Goal: Check status: Check status

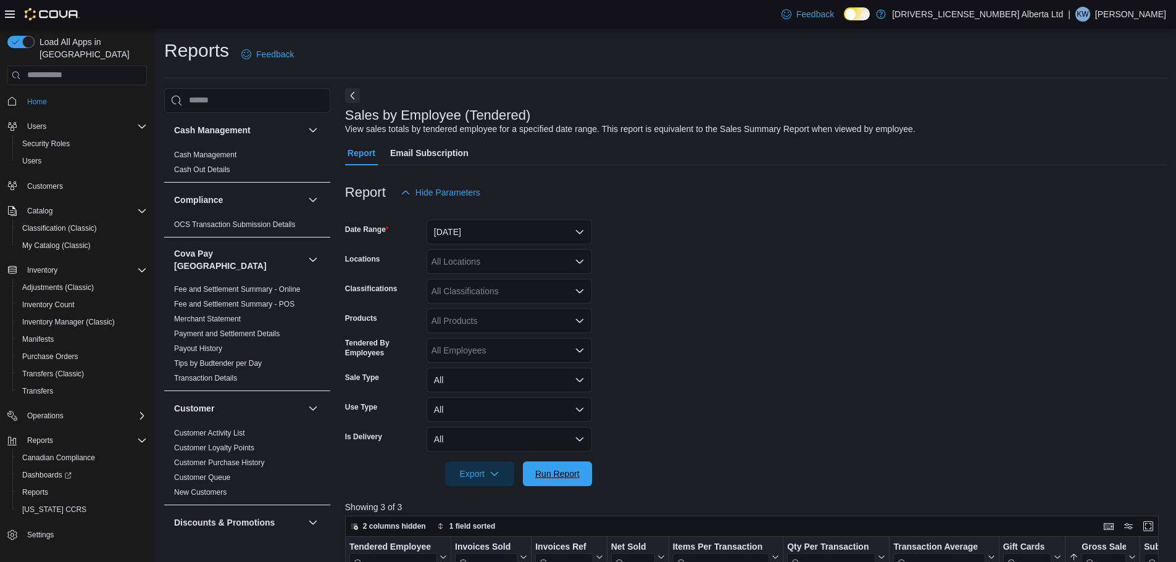
click at [564, 468] on span "Run Report" at bounding box center [557, 474] width 44 height 12
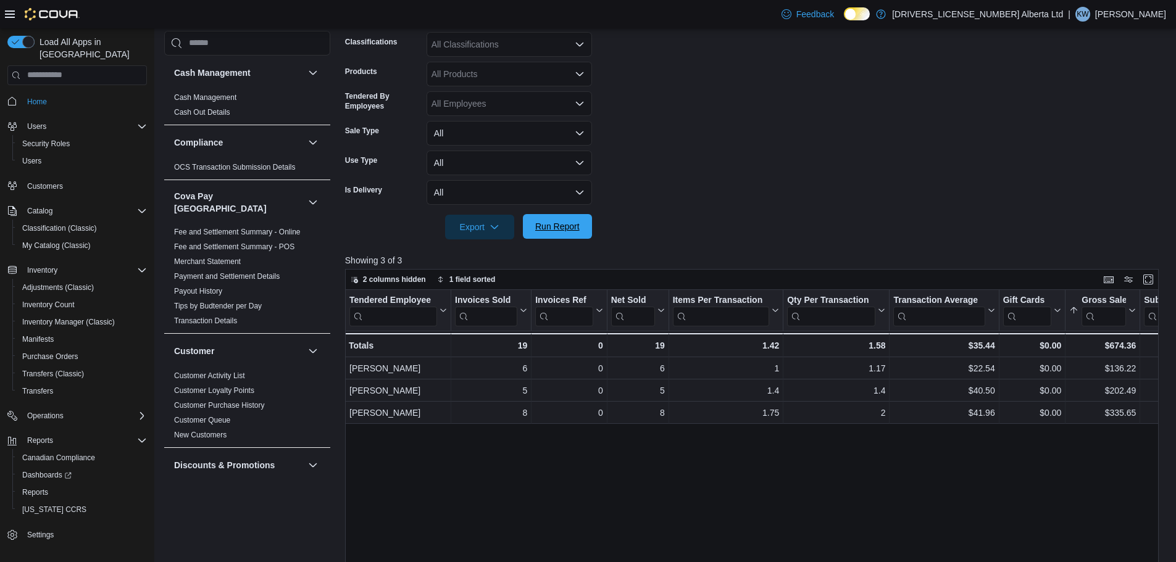
scroll to position [851, 0]
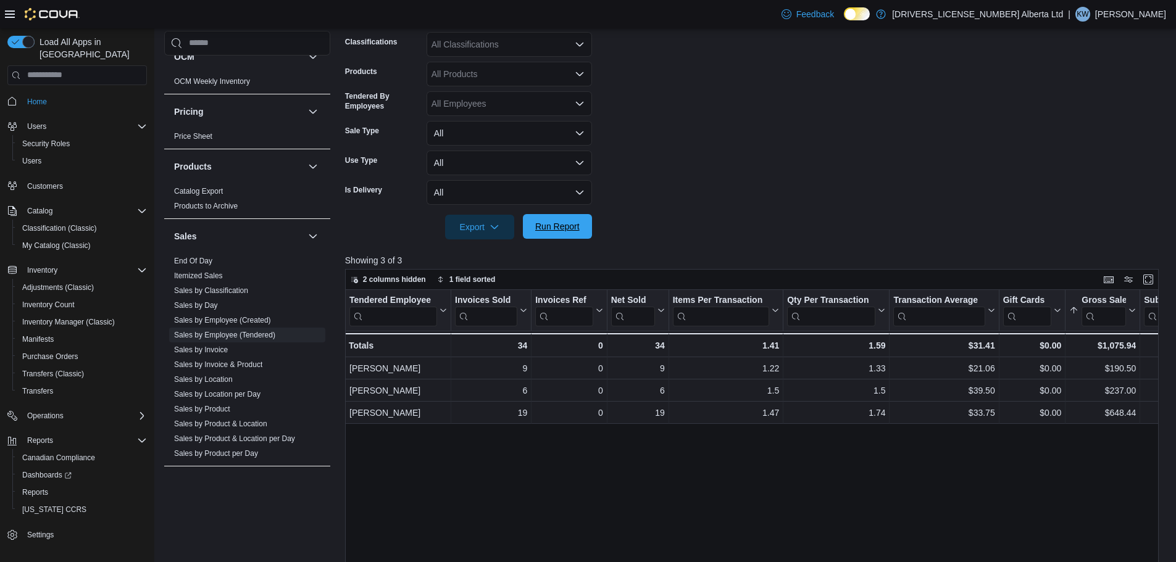
click at [576, 225] on span "Run Report" at bounding box center [557, 226] width 44 height 12
click at [549, 230] on span "Run Report" at bounding box center [557, 226] width 44 height 12
click at [575, 228] on span "Run Report" at bounding box center [557, 226] width 44 height 12
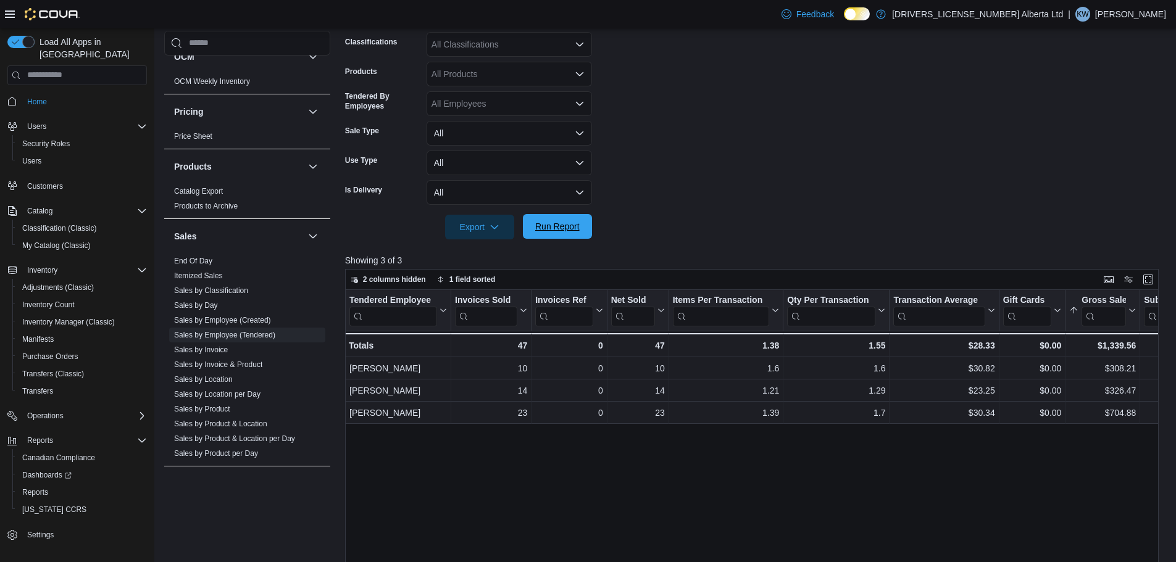
click at [575, 228] on span "Run Report" at bounding box center [557, 226] width 44 height 12
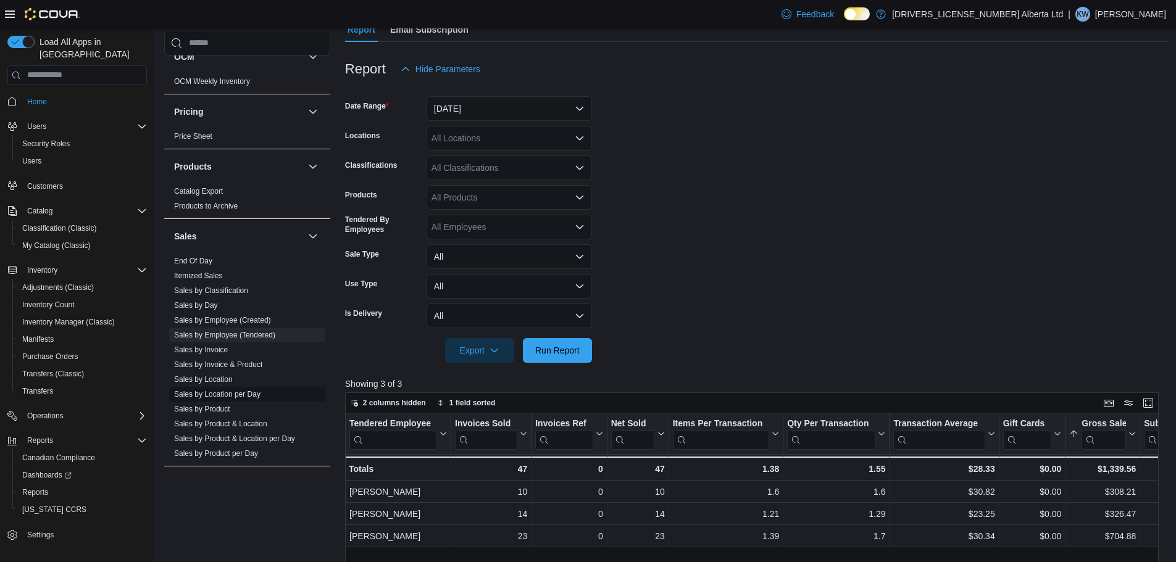
scroll to position [912, 0]
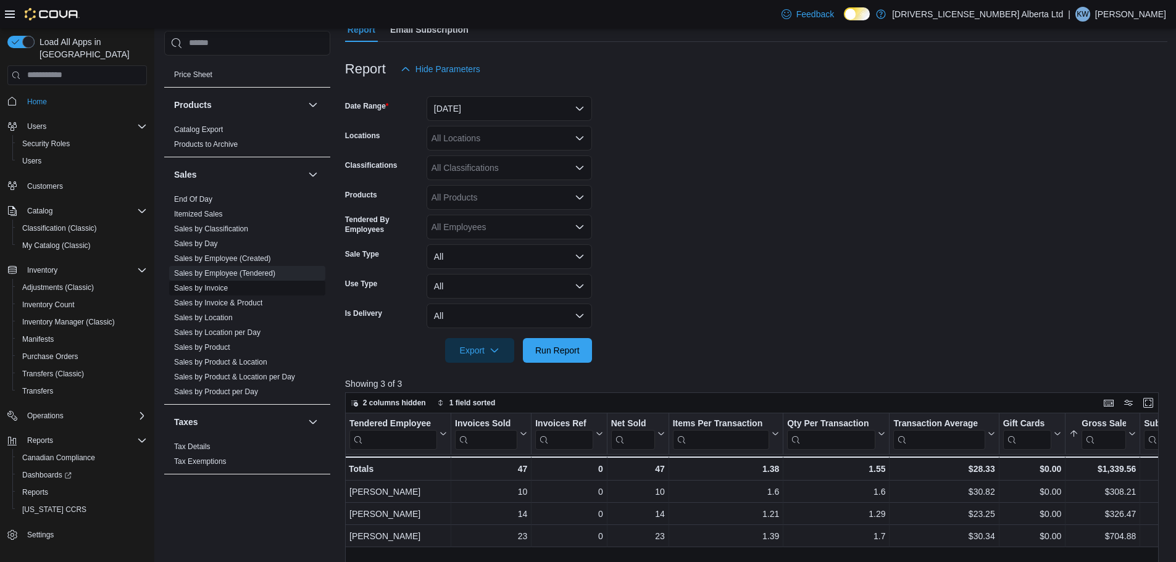
click at [224, 284] on link "Sales by Invoice" at bounding box center [201, 288] width 54 height 9
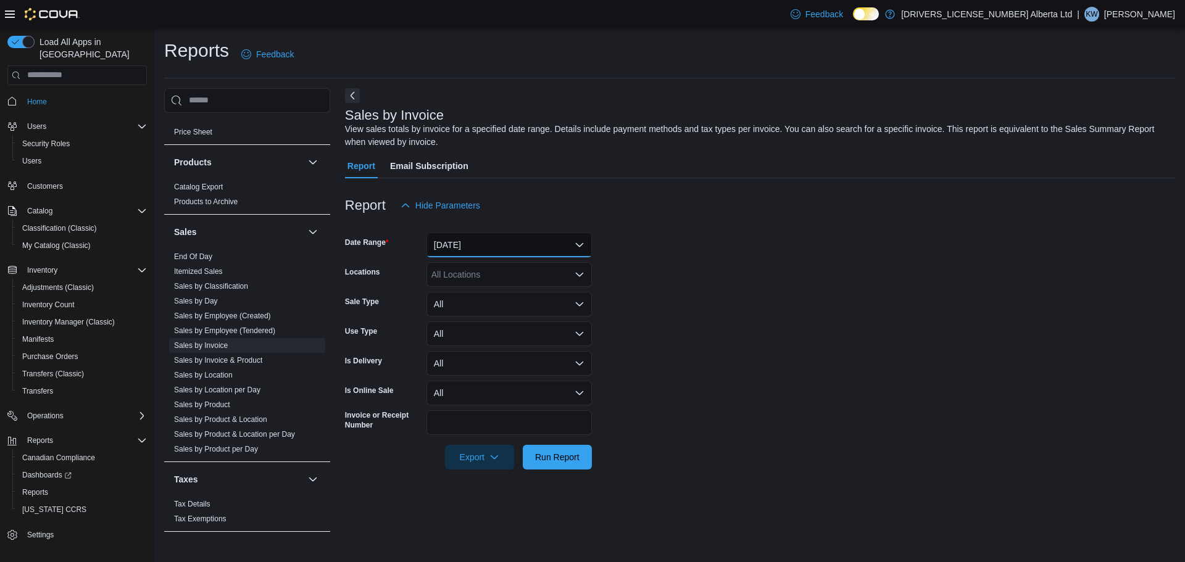
click at [551, 248] on button "[DATE]" at bounding box center [508, 245] width 165 height 25
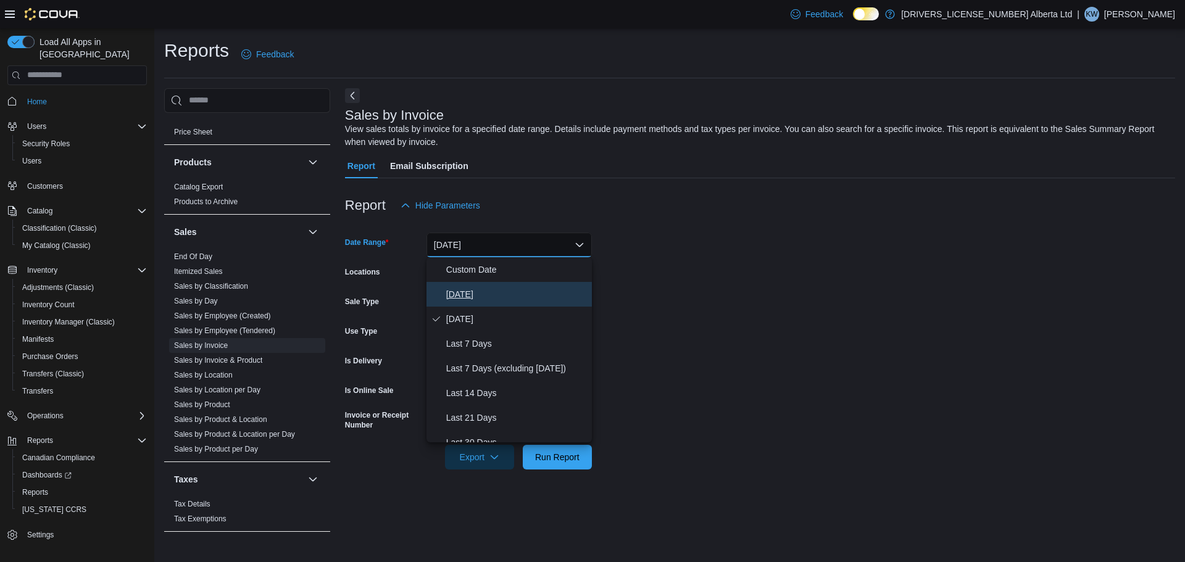
click at [514, 294] on span "[DATE]" at bounding box center [516, 294] width 141 height 15
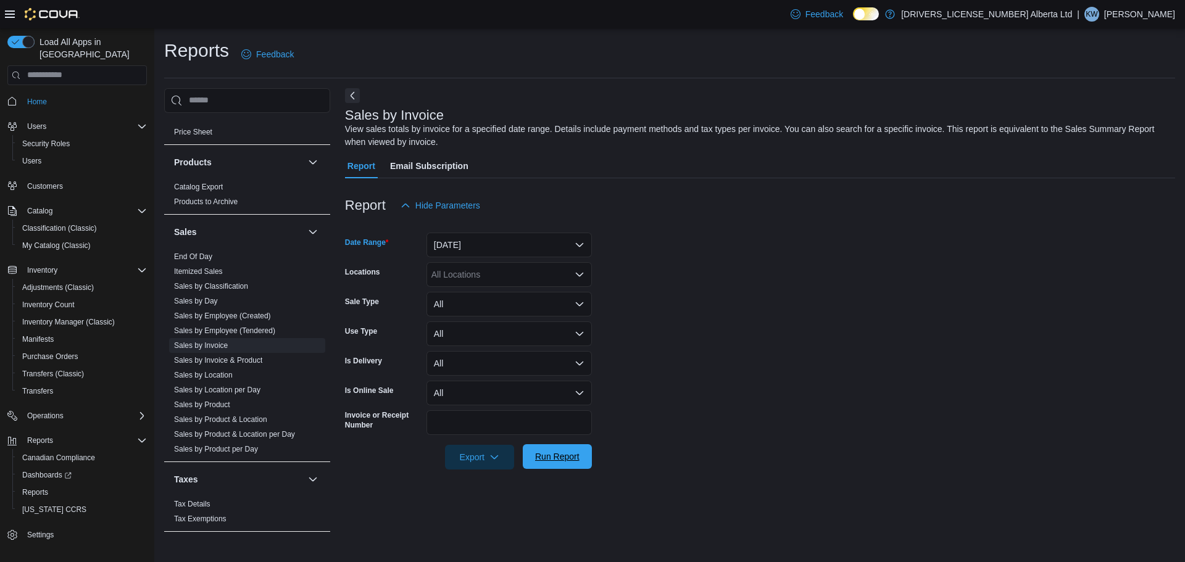
click at [564, 459] on span "Run Report" at bounding box center [557, 457] width 44 height 12
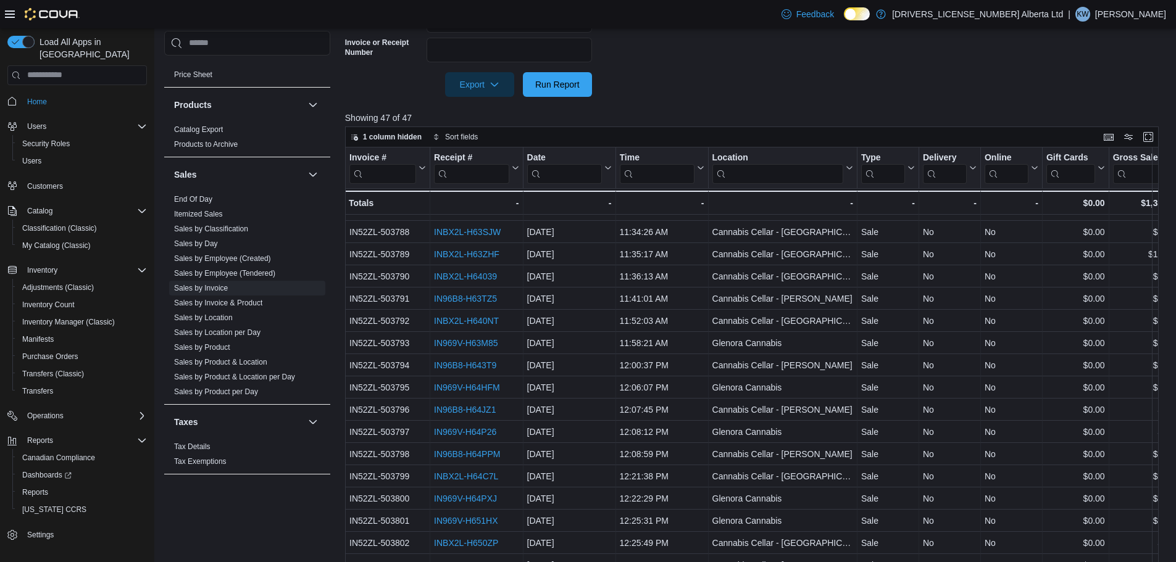
scroll to position [396, 0]
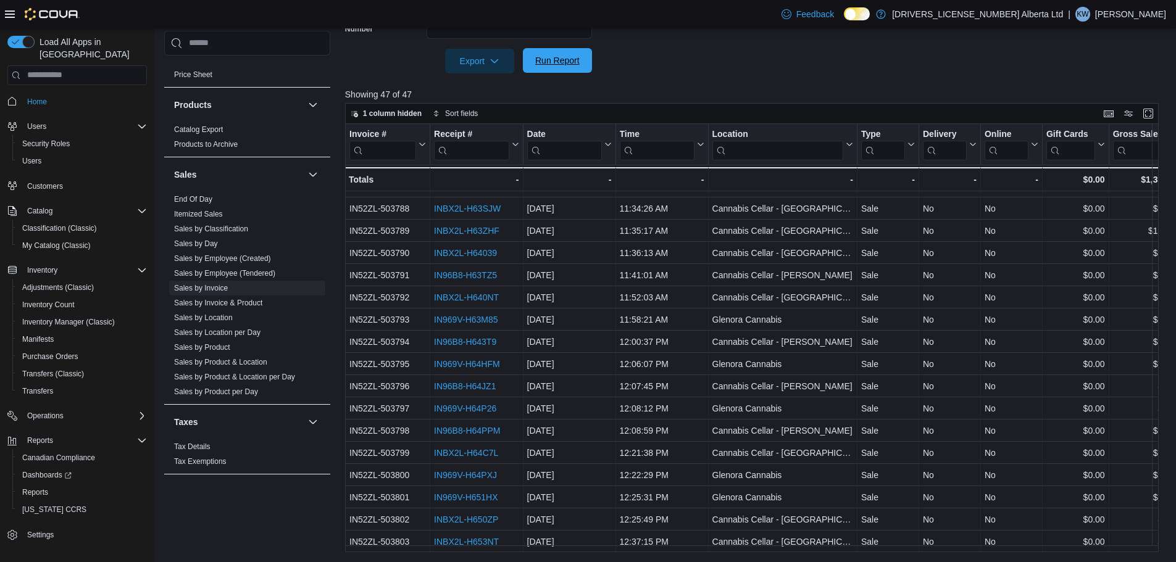
click at [575, 69] on span "Run Report" at bounding box center [557, 60] width 54 height 25
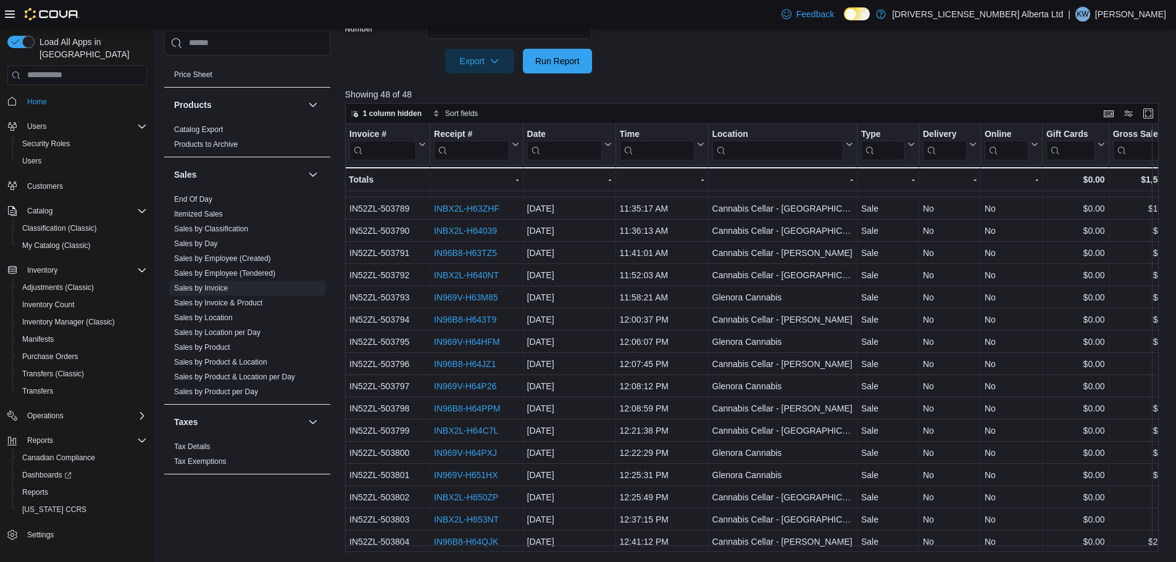
scroll to position [711, 0]
drag, startPoint x: 240, startPoint y: 266, endPoint x: 293, endPoint y: 248, distance: 55.4
click at [240, 269] on link "Sales by Employee (Tendered)" at bounding box center [224, 273] width 101 height 9
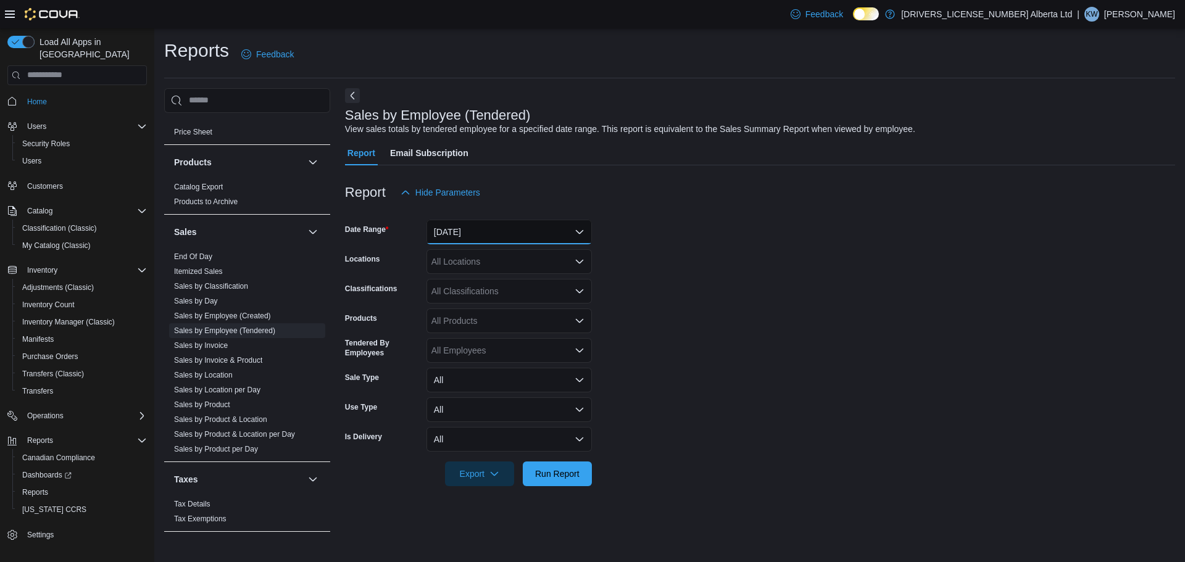
click at [560, 236] on button "[DATE]" at bounding box center [508, 232] width 165 height 25
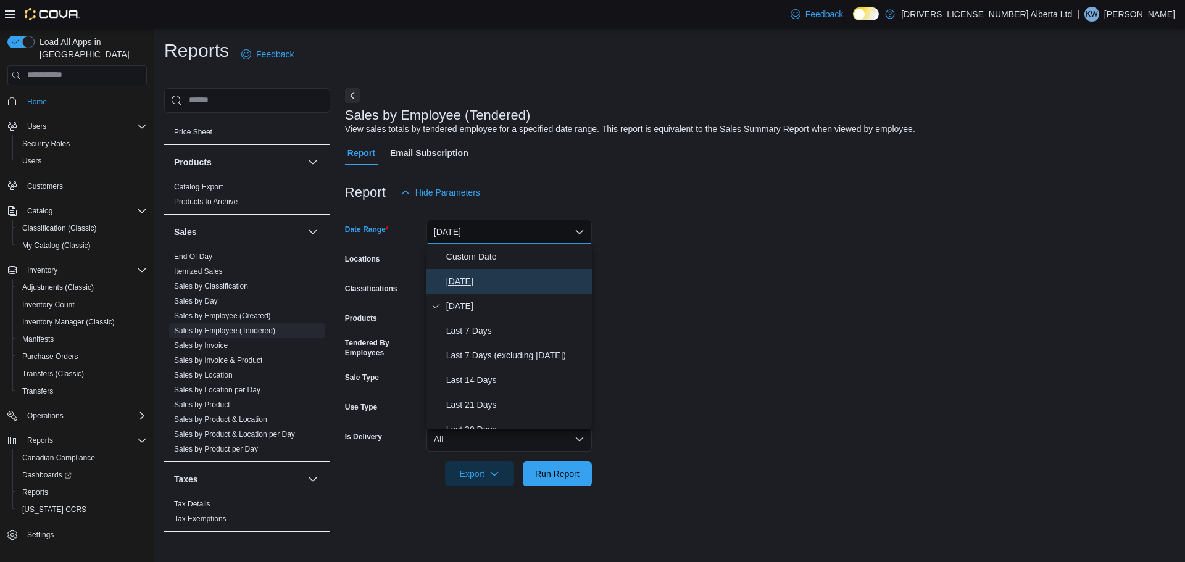
click at [551, 286] on span "[DATE]" at bounding box center [516, 281] width 141 height 15
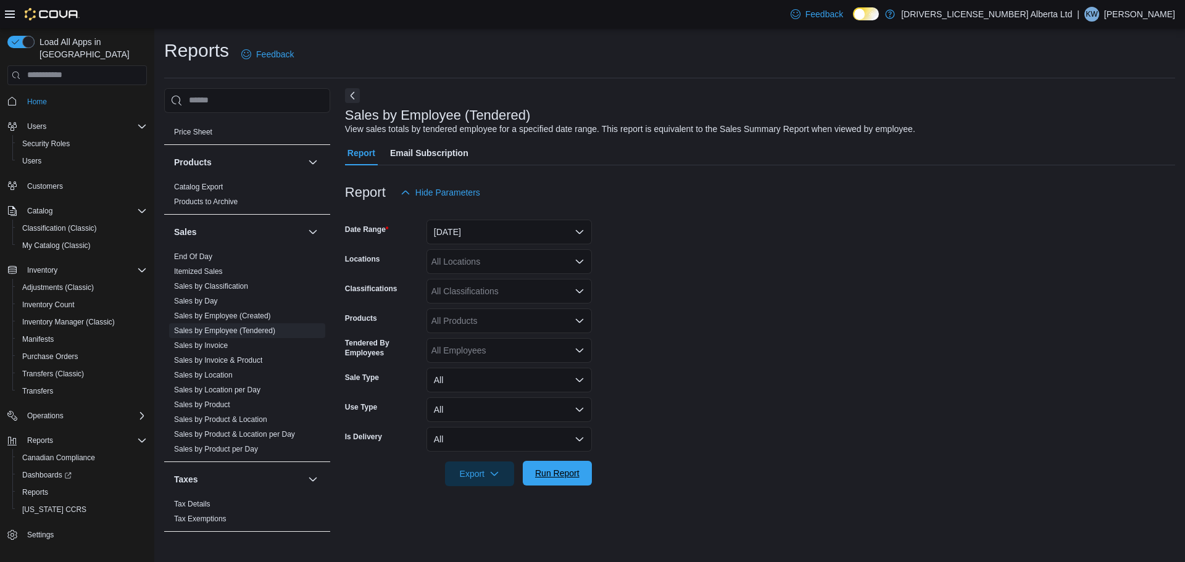
click at [576, 470] on span "Run Report" at bounding box center [557, 473] width 44 height 12
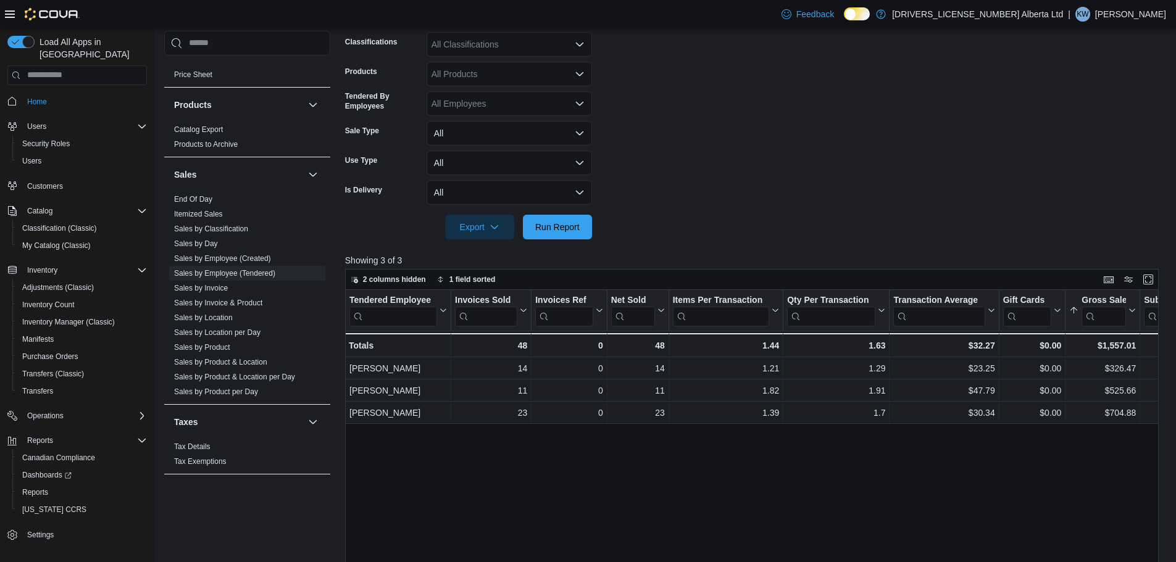
scroll to position [228, 0]
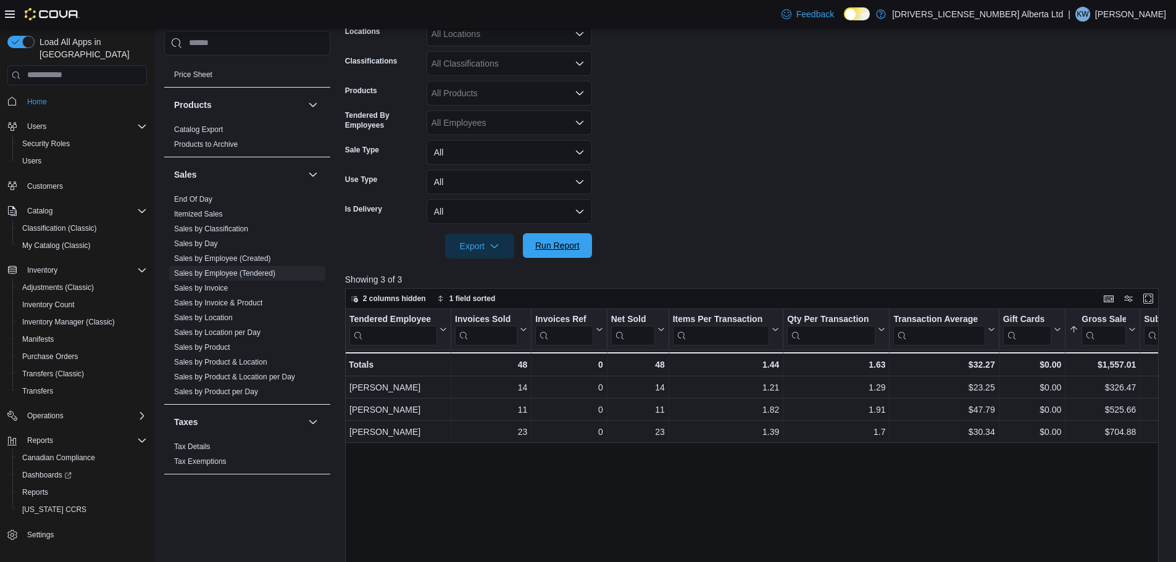
click at [572, 248] on span "Run Report" at bounding box center [557, 245] width 44 height 12
click at [585, 241] on button "Run Report" at bounding box center [557, 245] width 69 height 25
click at [547, 252] on span "Run Report" at bounding box center [557, 245] width 54 height 25
click at [580, 251] on span "Run Report" at bounding box center [557, 245] width 54 height 25
click at [555, 252] on span "Run Report" at bounding box center [557, 245] width 54 height 25
